Goal: Transaction & Acquisition: Purchase product/service

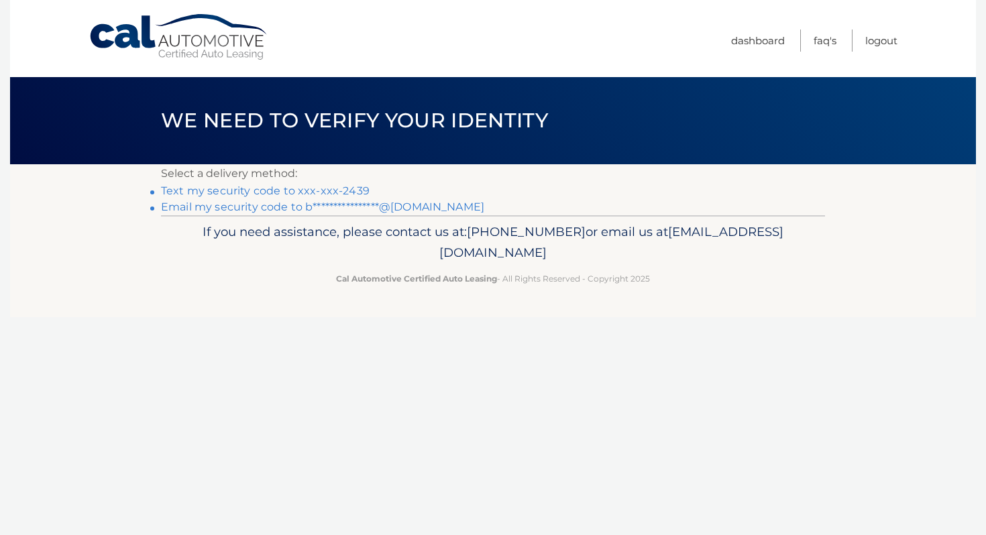
click at [252, 206] on link "**********" at bounding box center [322, 207] width 323 height 13
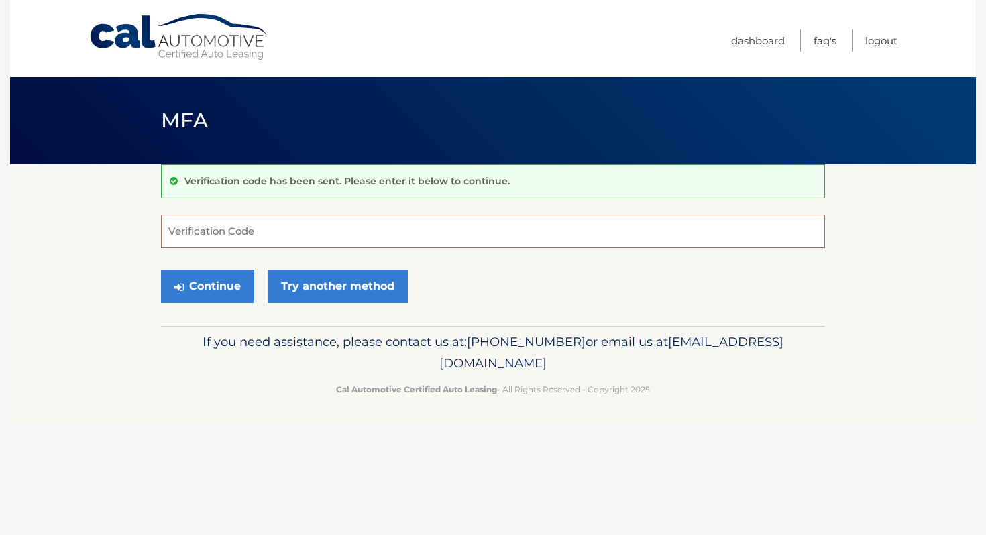
click at [282, 233] on input "Verification Code" at bounding box center [493, 232] width 664 height 34
click at [337, 288] on link "Try another method" at bounding box center [338, 287] width 140 height 34
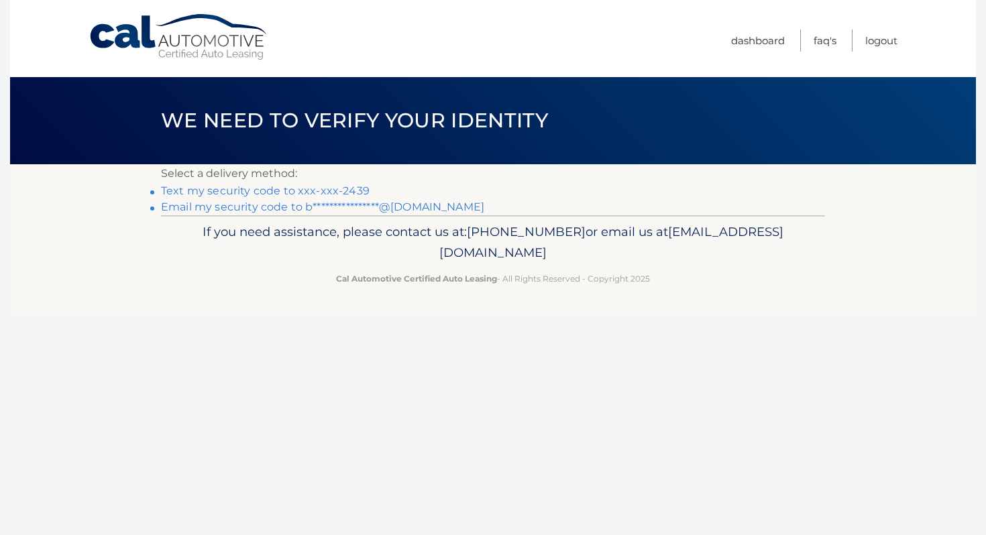
click at [288, 187] on link "Text my security code to xxx-xxx-2439" at bounding box center [265, 190] width 209 height 13
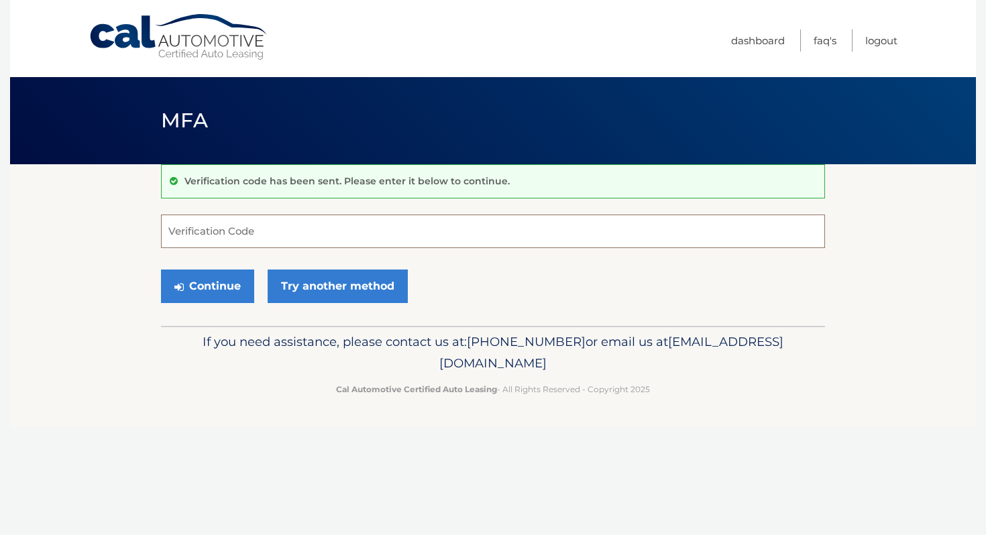
click at [195, 227] on input "Verification Code" at bounding box center [493, 232] width 664 height 34
type input "027673"
click at [230, 288] on button "Continue" at bounding box center [207, 287] width 93 height 34
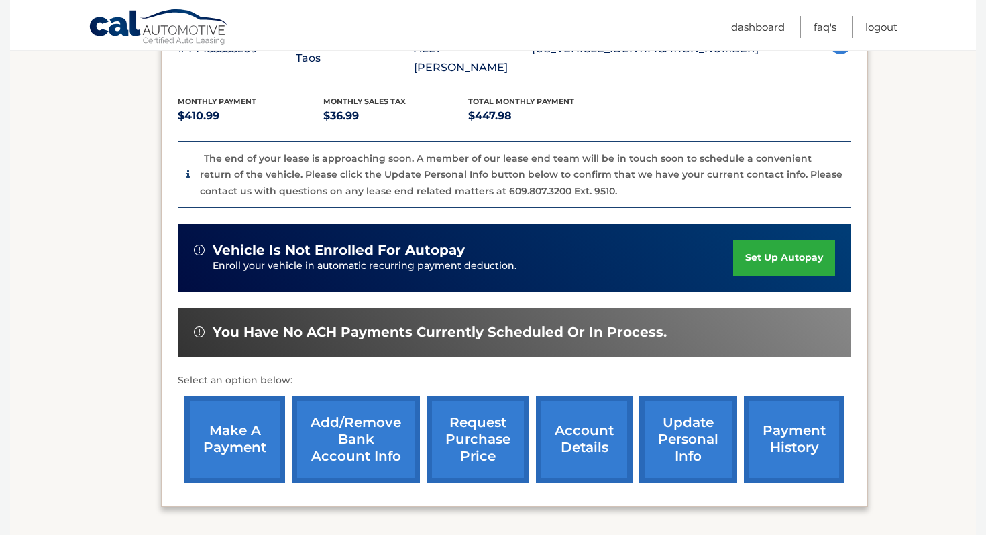
scroll to position [282, 0]
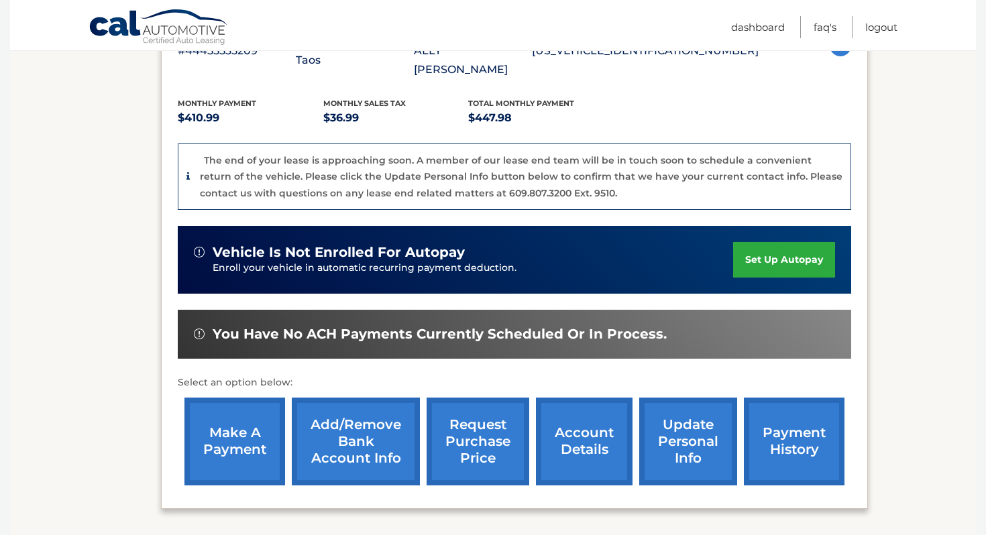
click at [229, 410] on link "make a payment" at bounding box center [234, 442] width 101 height 88
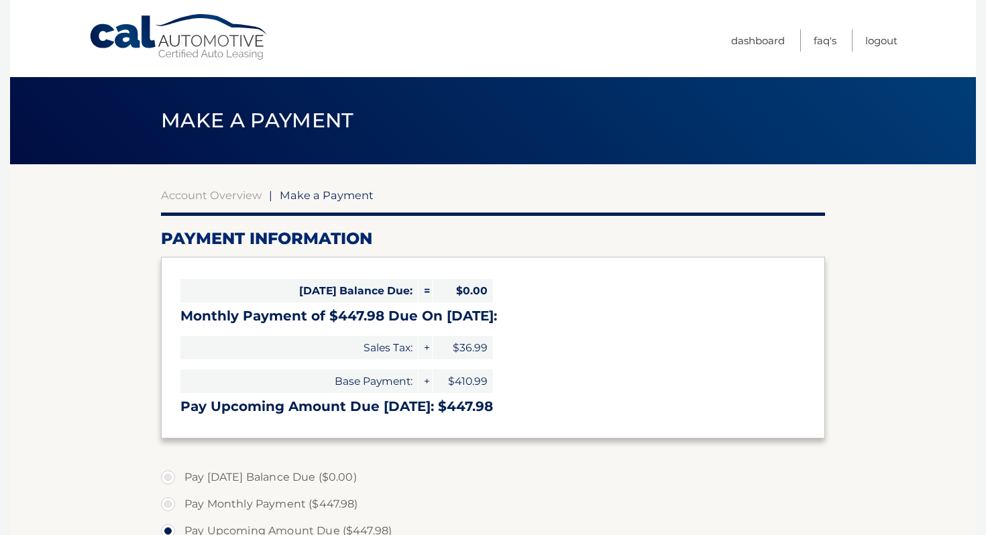
select select "NWMxODAxMTYtMWVmYS00N2Y0LWI5ZmEtMDJhYzhmMTRkNGE5"
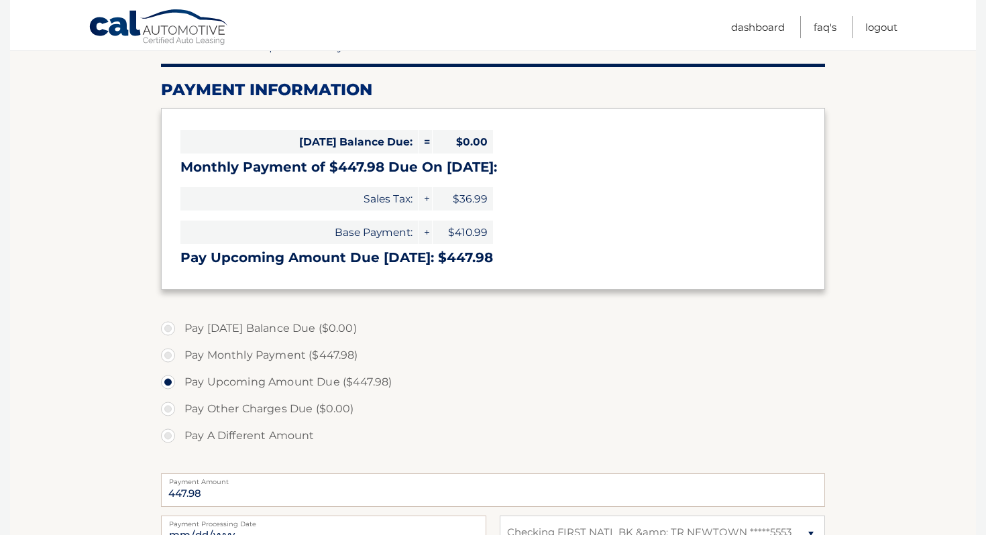
scroll to position [152, 0]
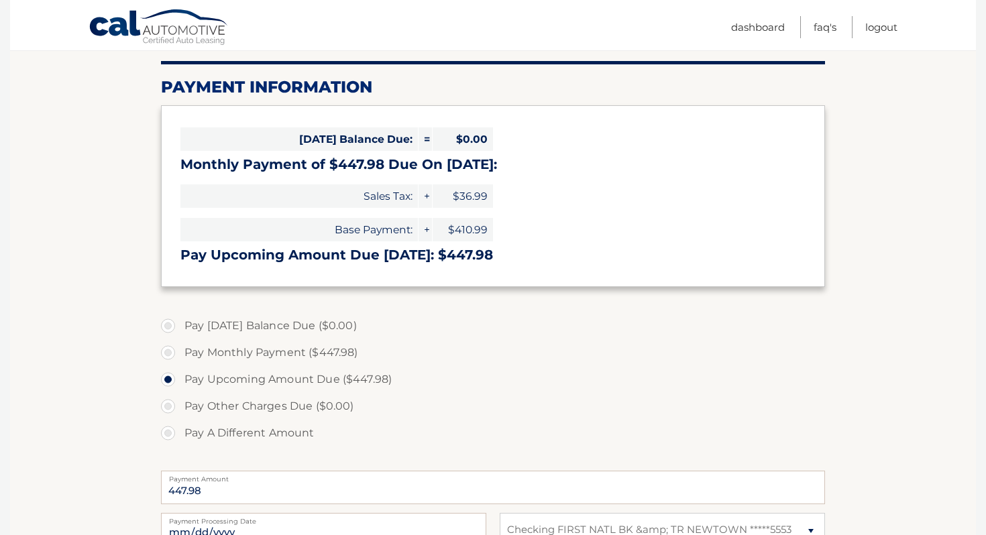
click at [171, 353] on label "Pay Monthly Payment ($447.98)" at bounding box center [493, 352] width 664 height 27
click at [171, 353] on input "Pay Monthly Payment ($447.98)" at bounding box center [172, 349] width 13 height 21
radio input "true"
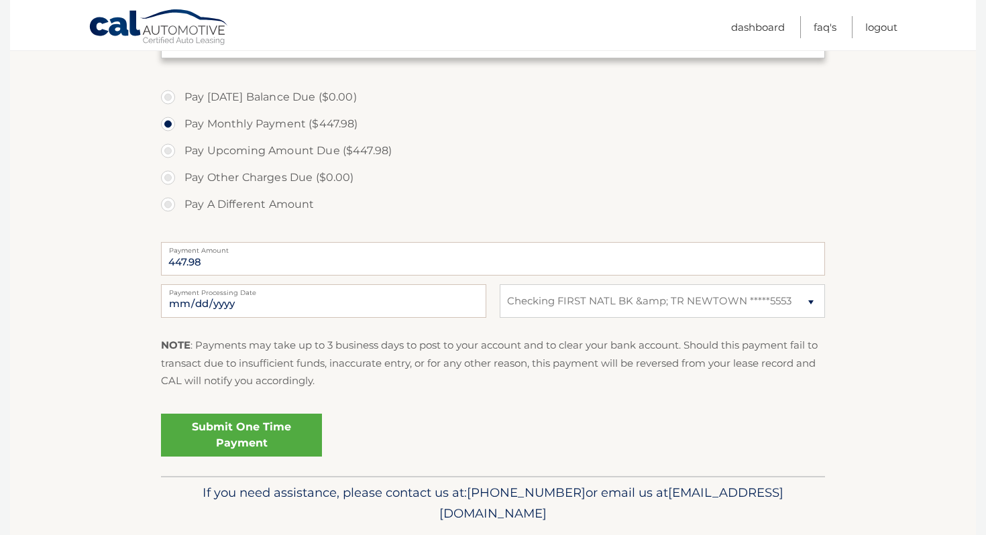
scroll to position [384, 0]
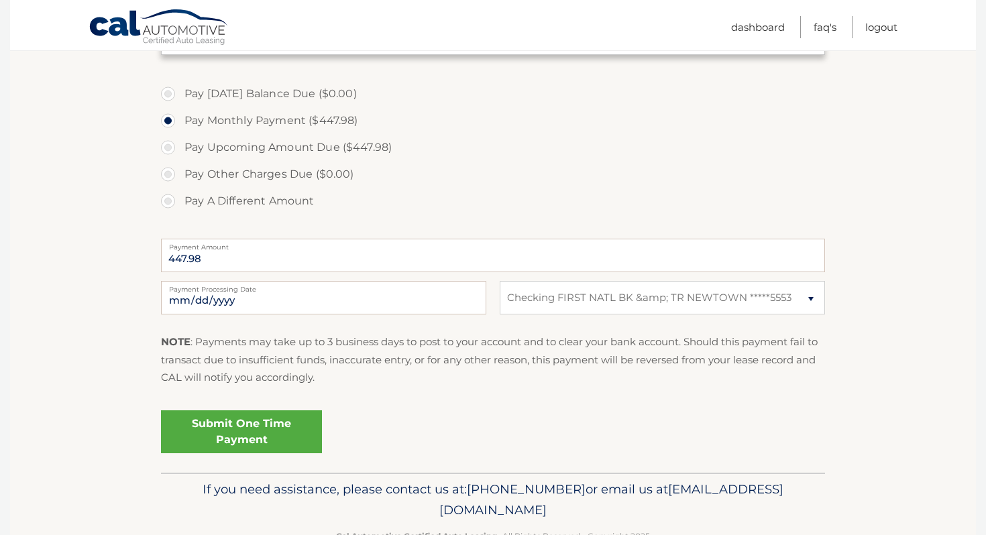
click at [237, 431] on link "Submit One Time Payment" at bounding box center [241, 431] width 161 height 43
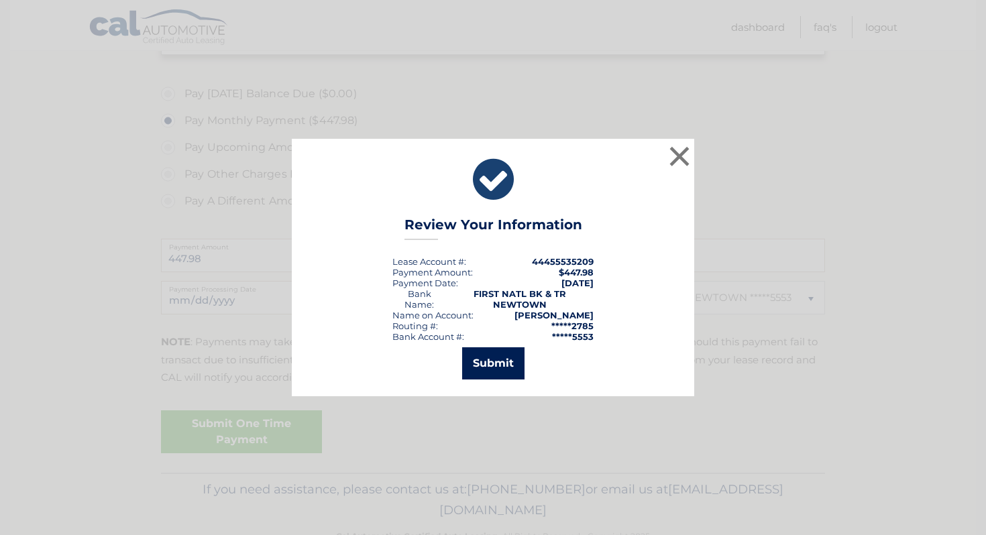
click at [494, 360] on button "Submit" at bounding box center [493, 363] width 62 height 32
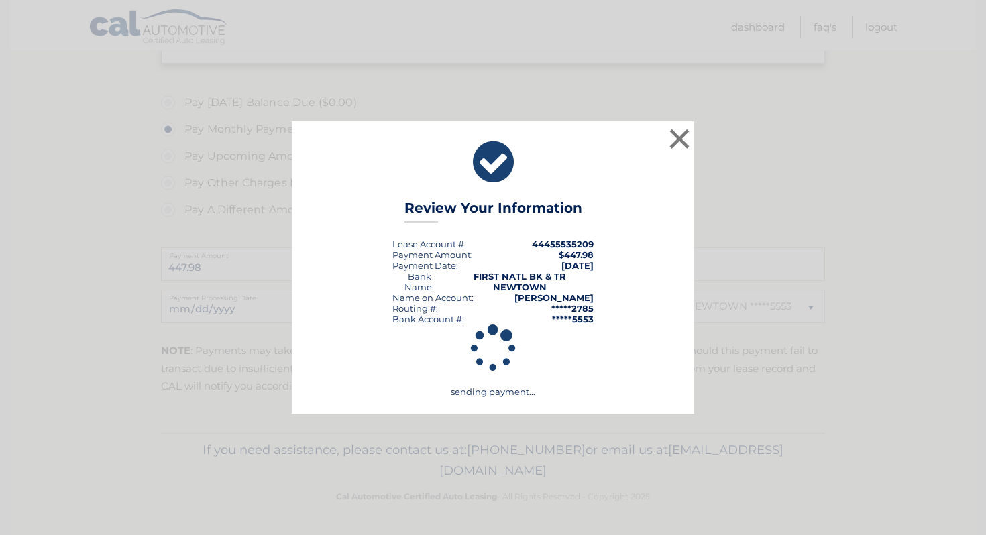
scroll to position [375, 0]
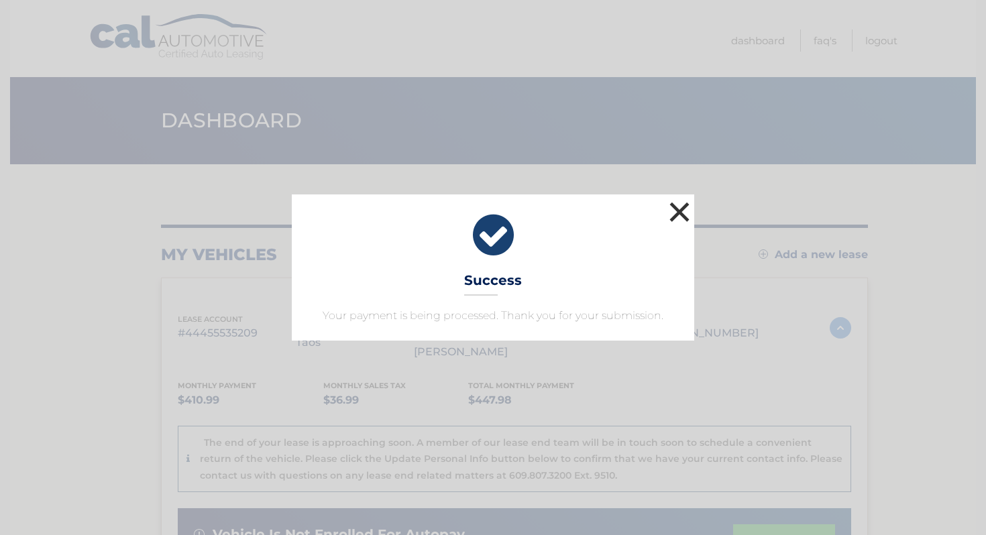
click at [673, 217] on button "×" at bounding box center [679, 212] width 27 height 27
